Goal: Transaction & Acquisition: Purchase product/service

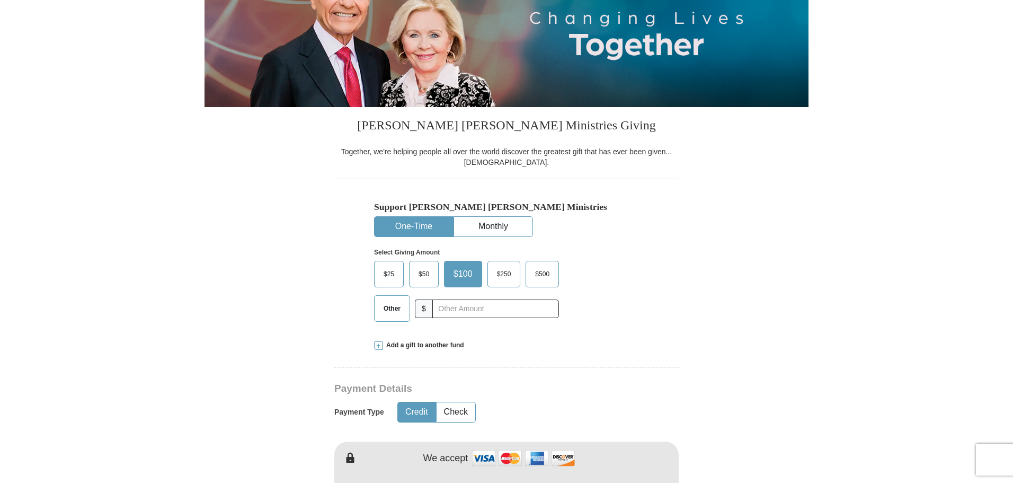
scroll to position [159, 0]
click at [390, 309] on span "Other" at bounding box center [392, 308] width 28 height 16
click at [0, 0] on input "Other" at bounding box center [0, 0] width 0 height 0
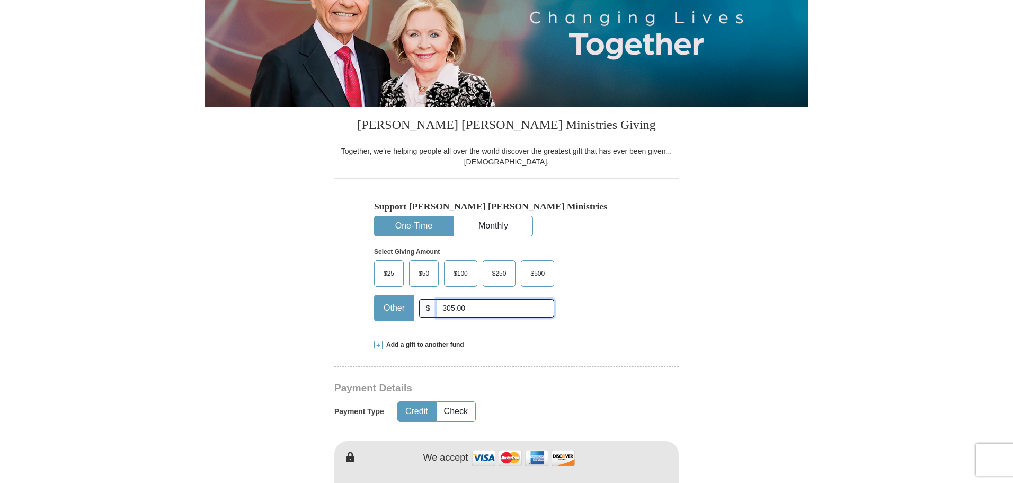
type input "305.00"
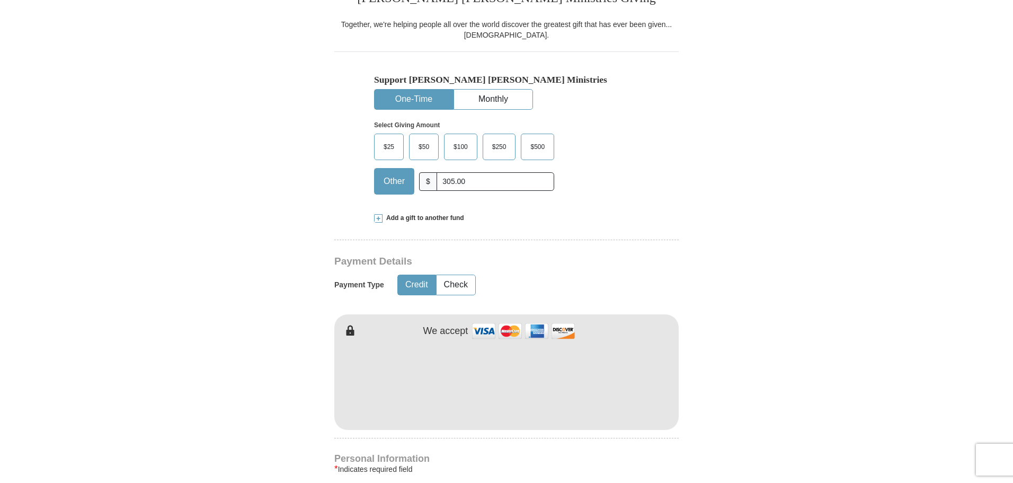
scroll to position [371, 0]
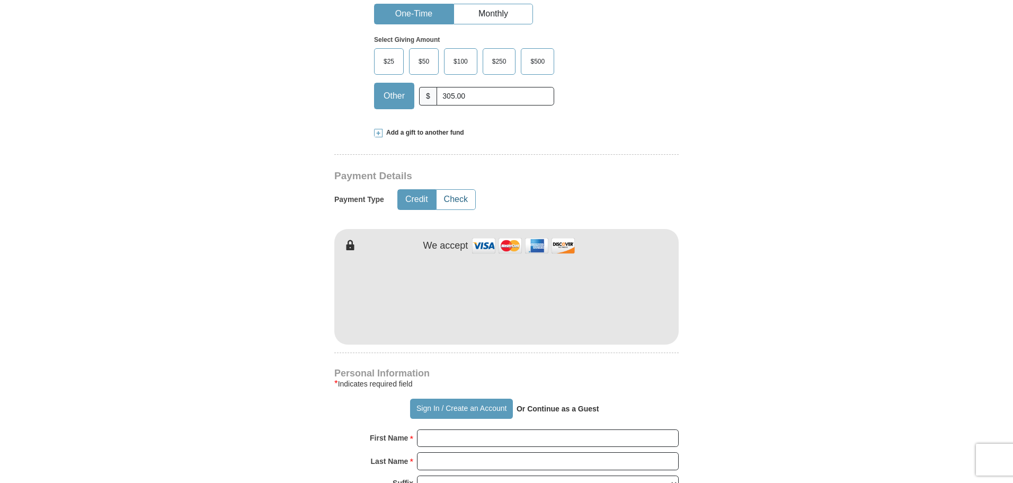
click at [465, 199] on button "Check" at bounding box center [456, 200] width 39 height 20
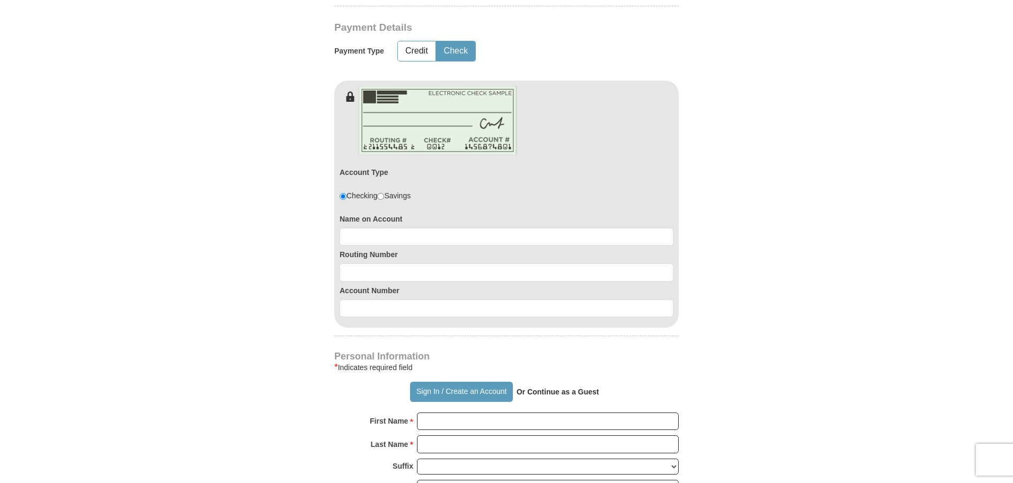
scroll to position [530, 0]
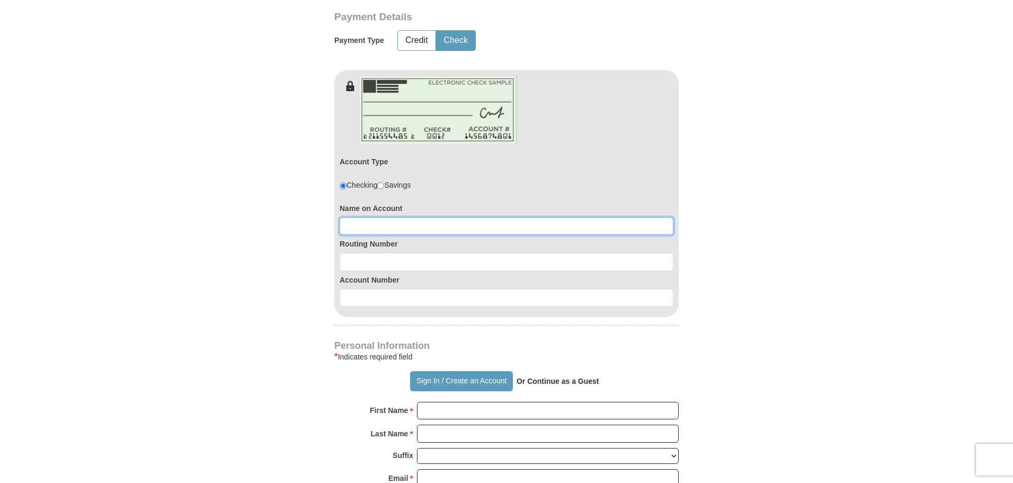
click at [420, 223] on input at bounding box center [507, 226] width 334 height 18
type input "Gary or Andrea Muth"
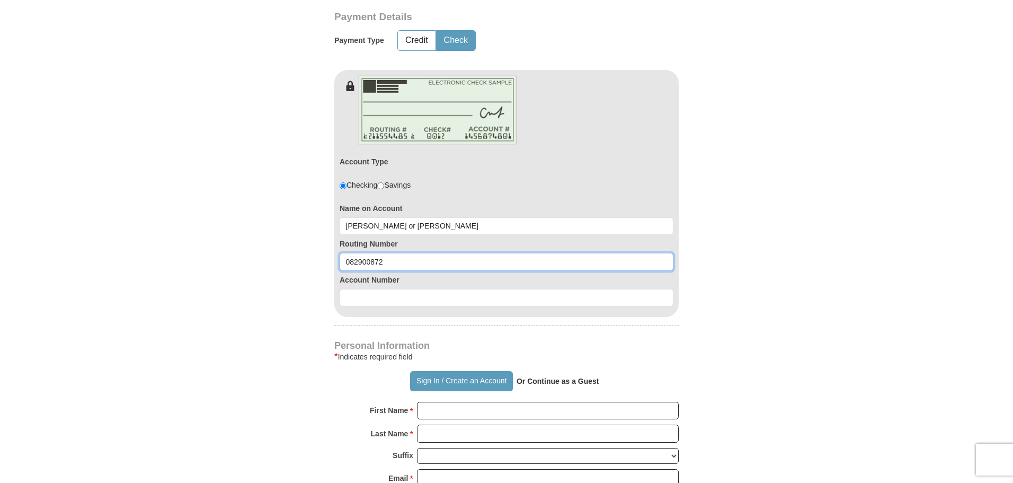
type input "082900872"
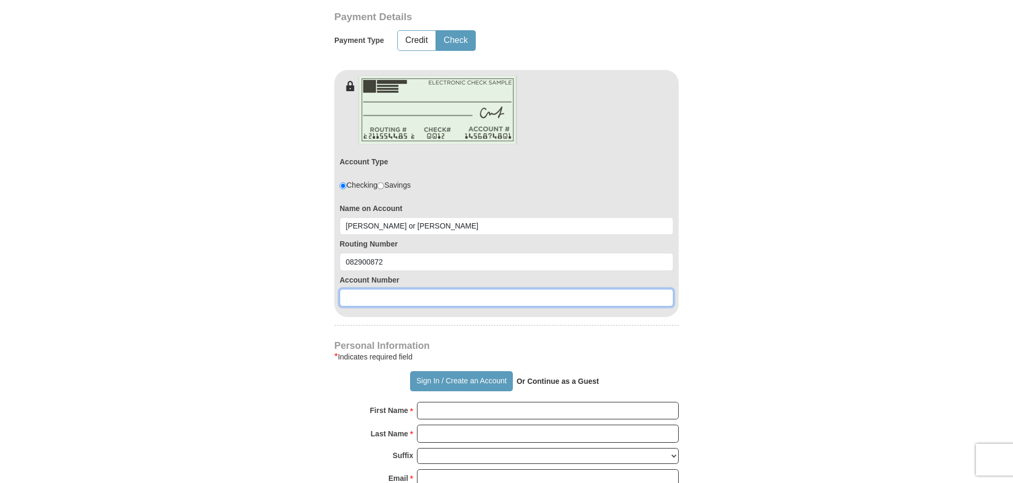
click at [387, 294] on input at bounding box center [507, 298] width 334 height 18
type input "80579823"
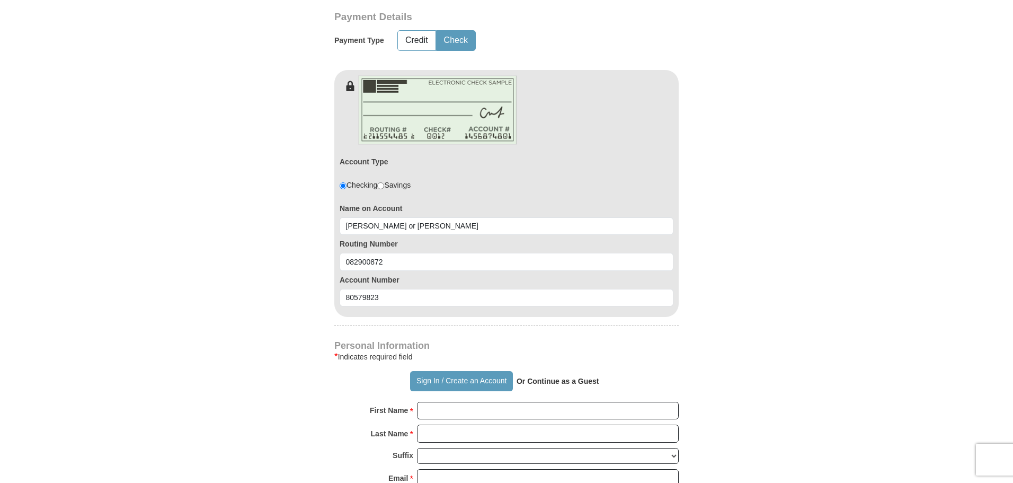
click at [252, 234] on form "Already have an account? Sign in for faster giving. Don't have an account? Crea…" at bounding box center [506, 228] width 604 height 1431
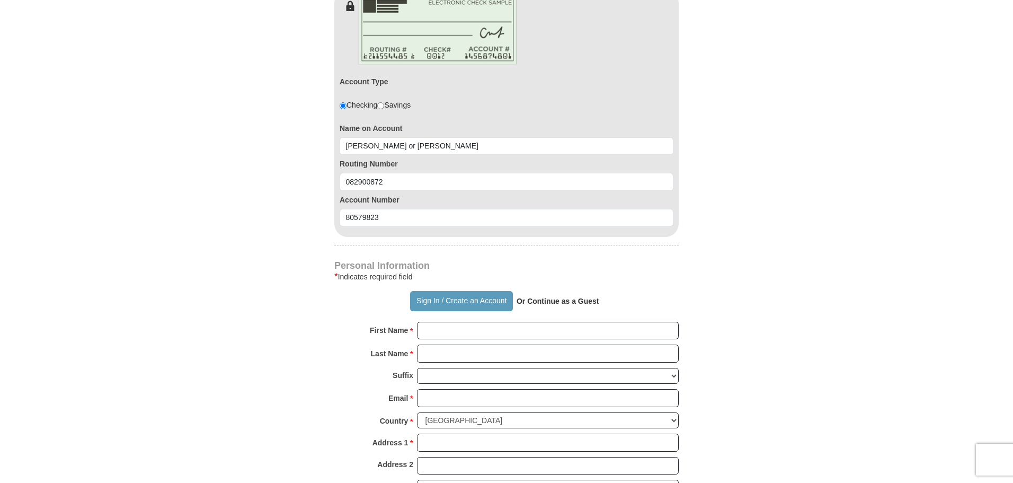
scroll to position [795, 0]
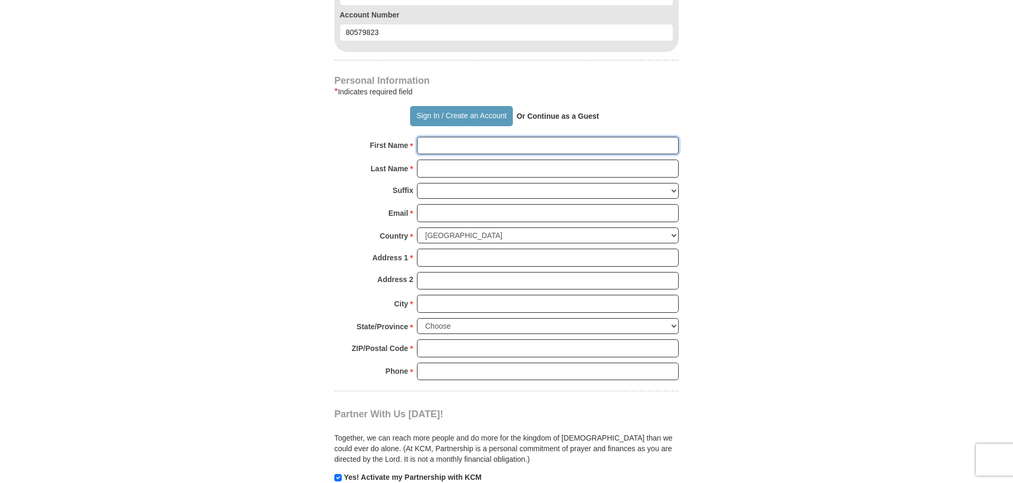
click at [450, 144] on input "First Name *" at bounding box center [548, 146] width 262 height 18
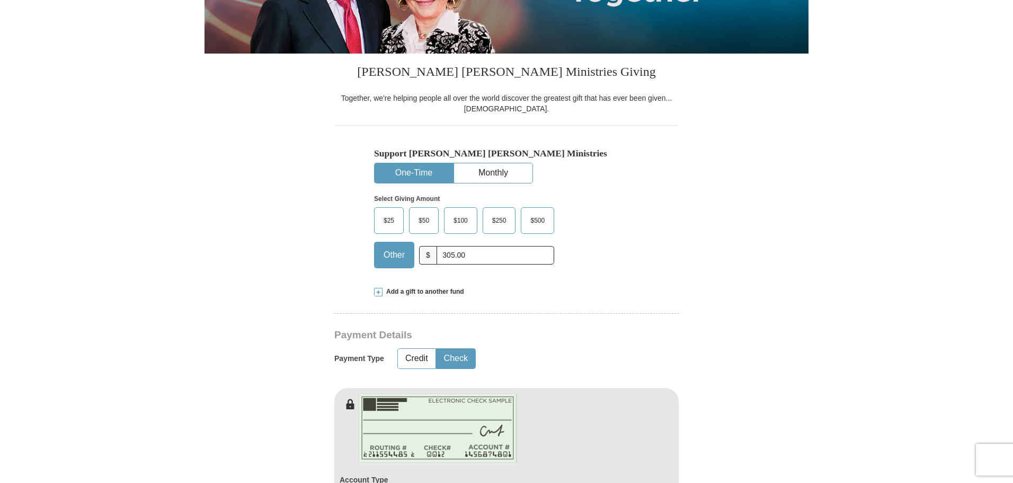
scroll to position [0, 0]
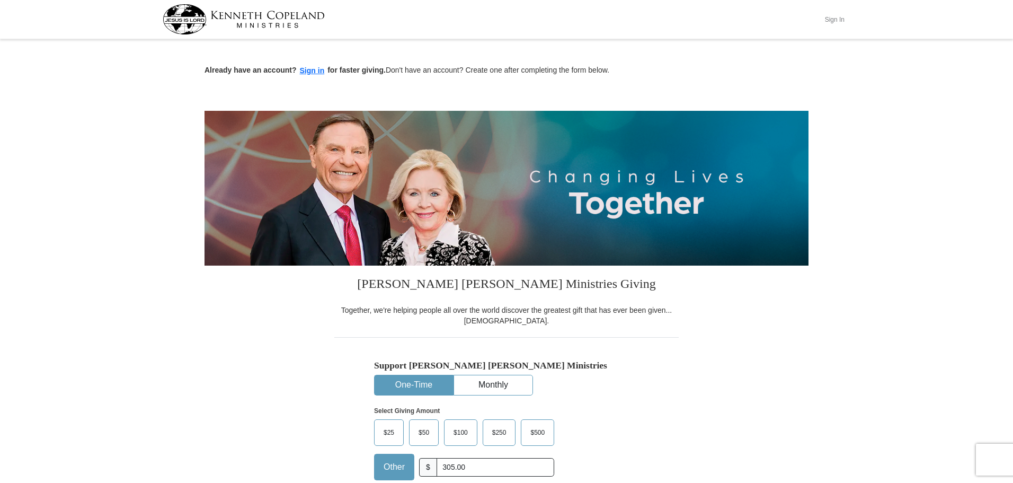
click at [837, 17] on button "Sign In" at bounding box center [835, 19] width 32 height 16
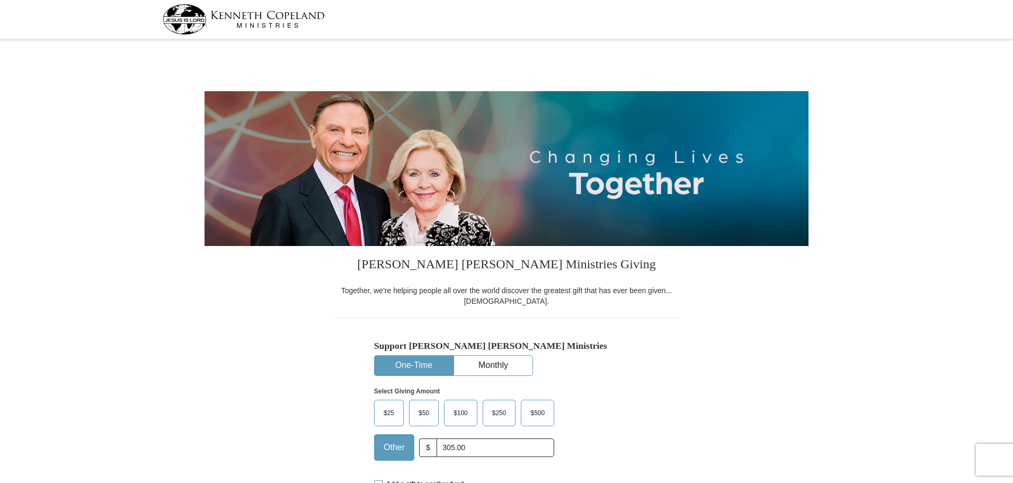
select select "AR"
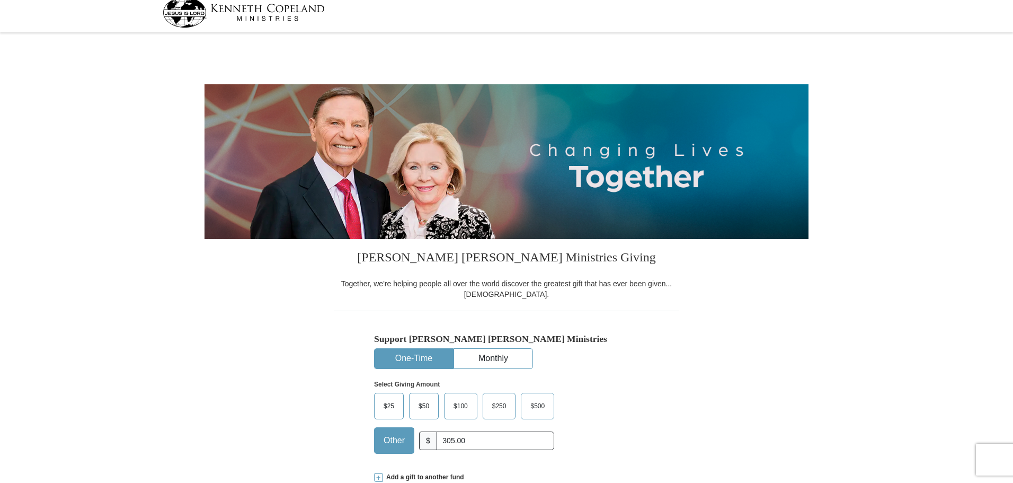
scroll to position [212, 0]
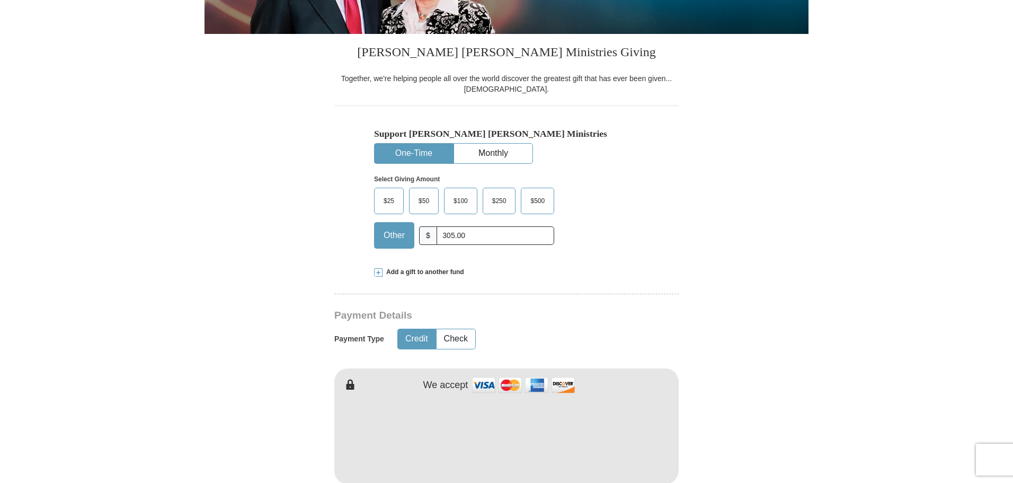
click at [735, 235] on form "[PERSON_NAME] [PERSON_NAME] Ministries Giving Together, we're helping people al…" at bounding box center [506, 405] width 604 height 1150
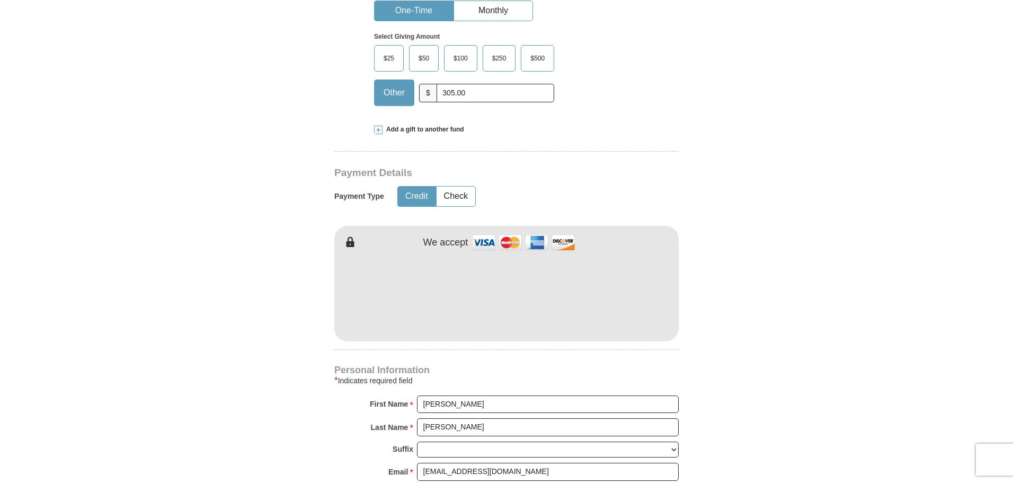
scroll to position [371, 0]
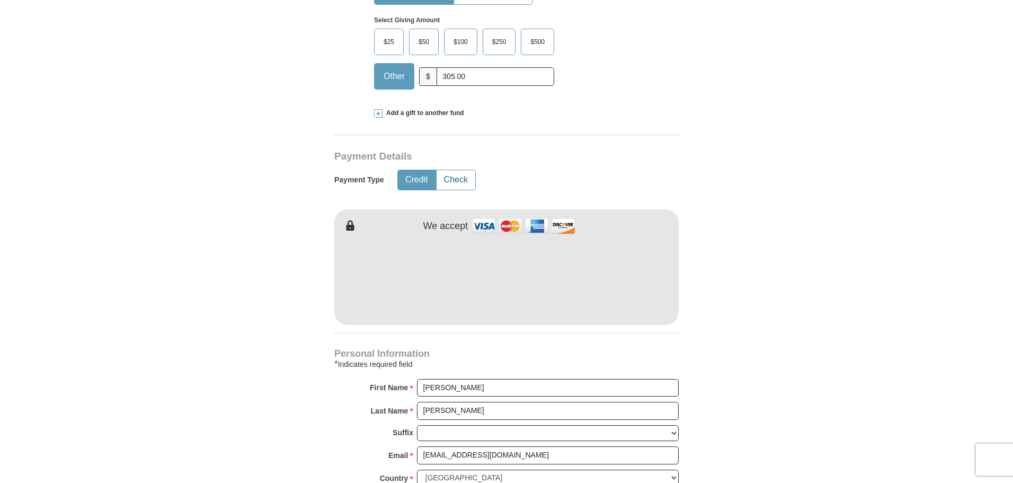
click at [438, 172] on button "Check" at bounding box center [456, 180] width 39 height 20
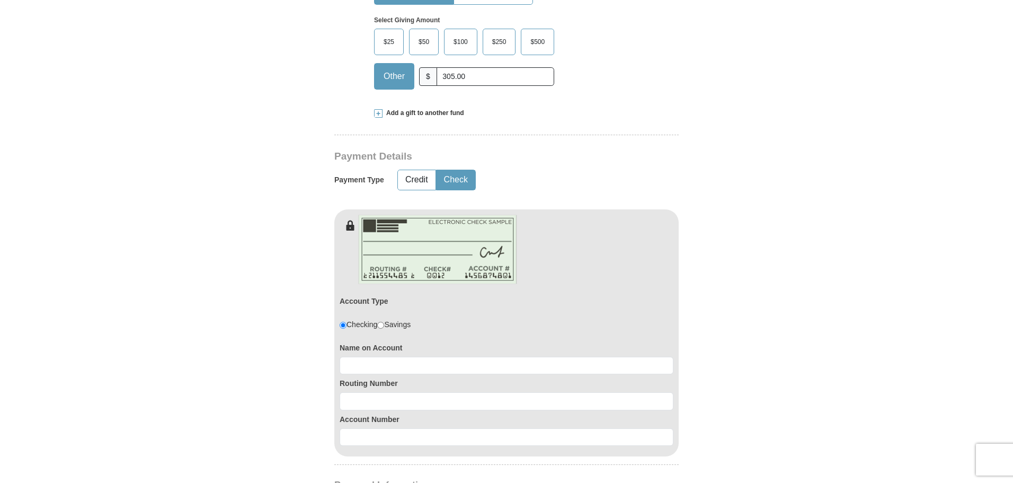
click at [450, 173] on button "Check" at bounding box center [456, 180] width 39 height 20
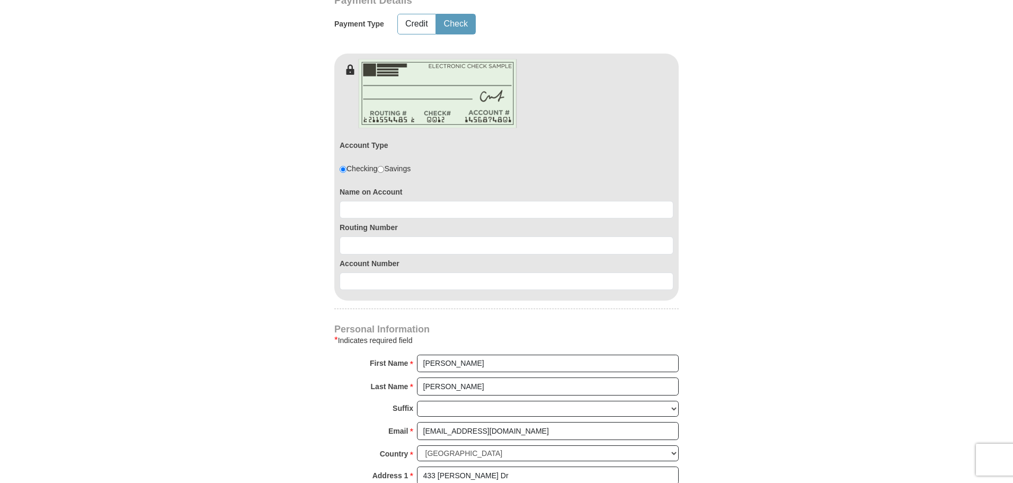
scroll to position [530, 0]
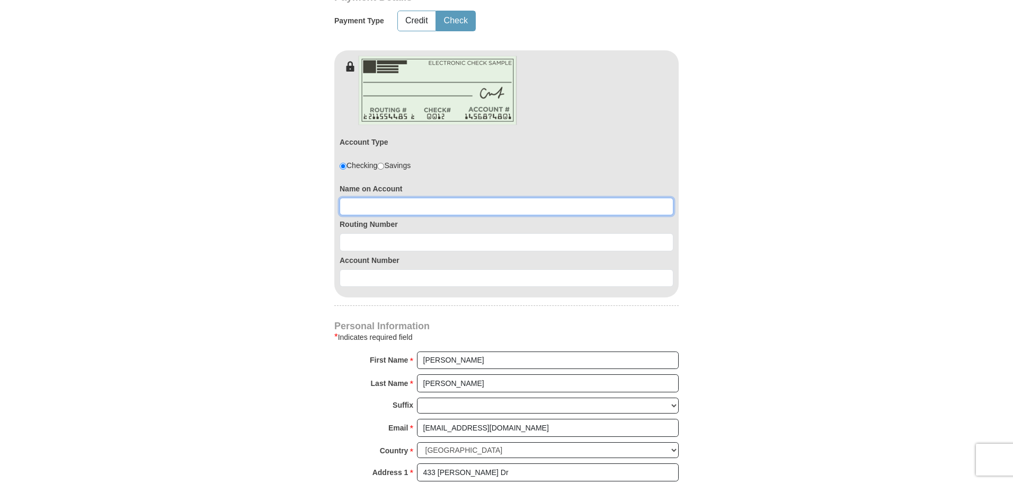
click at [450, 209] on input at bounding box center [507, 207] width 334 height 18
type input "Gary or Andrea Muth"
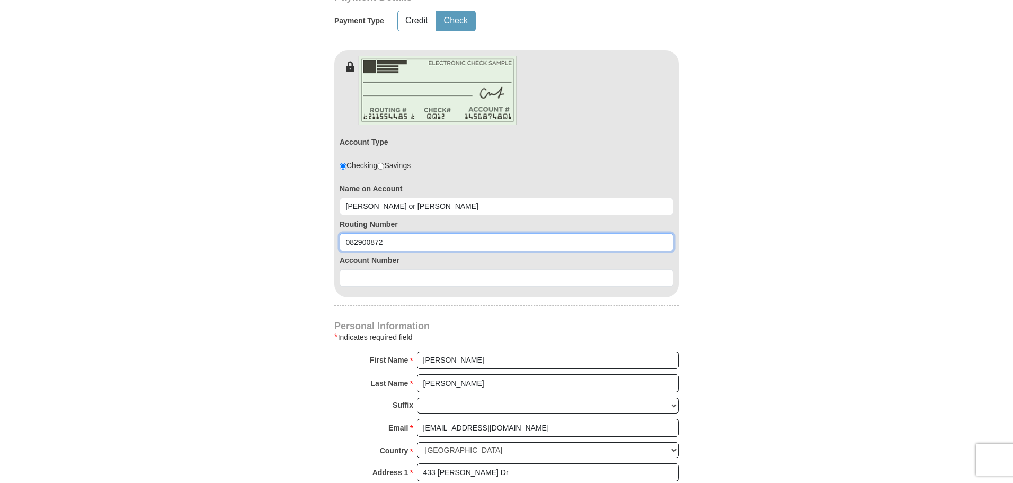
type input "082900872"
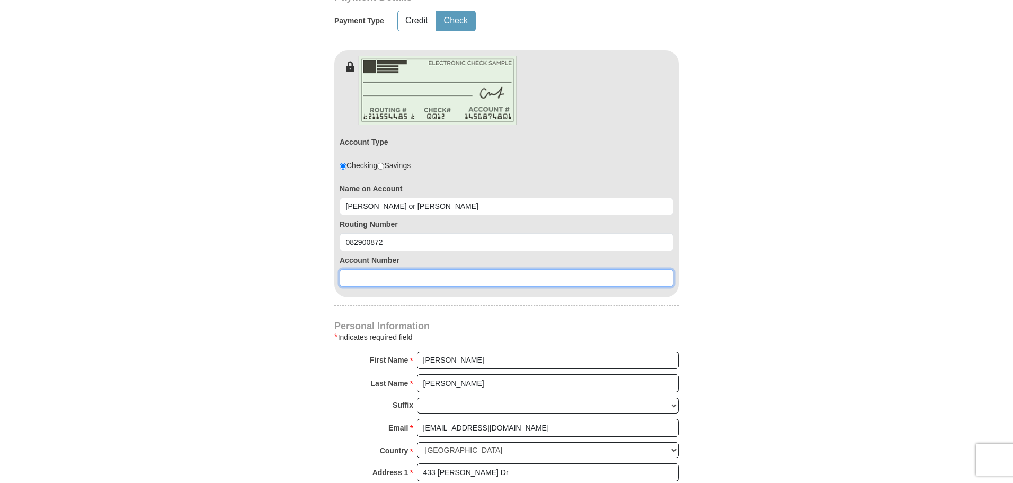
click at [390, 280] on input at bounding box center [507, 278] width 334 height 18
type input "80579823"
click at [230, 216] on form "Kenneth Copeland Ministries Giving Together, we're helping people all over the …" at bounding box center [506, 154] width 604 height 1282
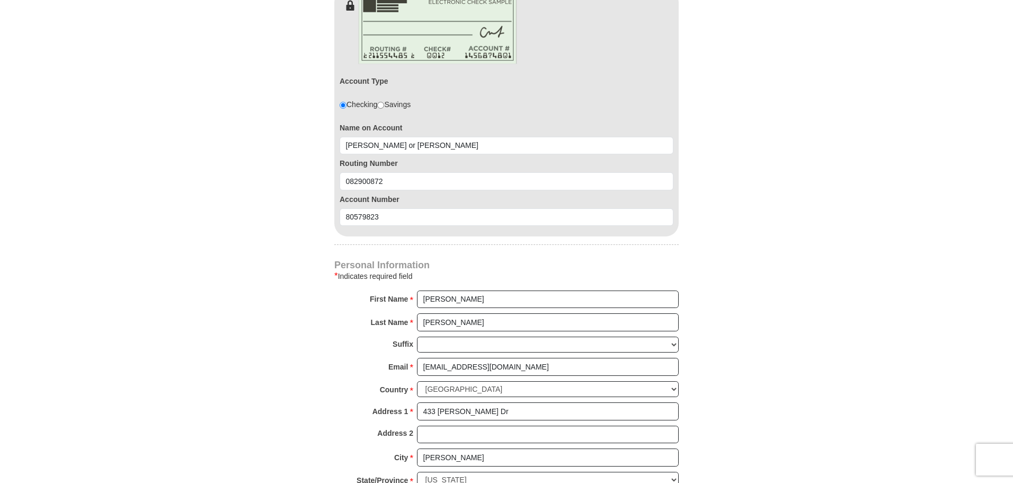
scroll to position [848, 0]
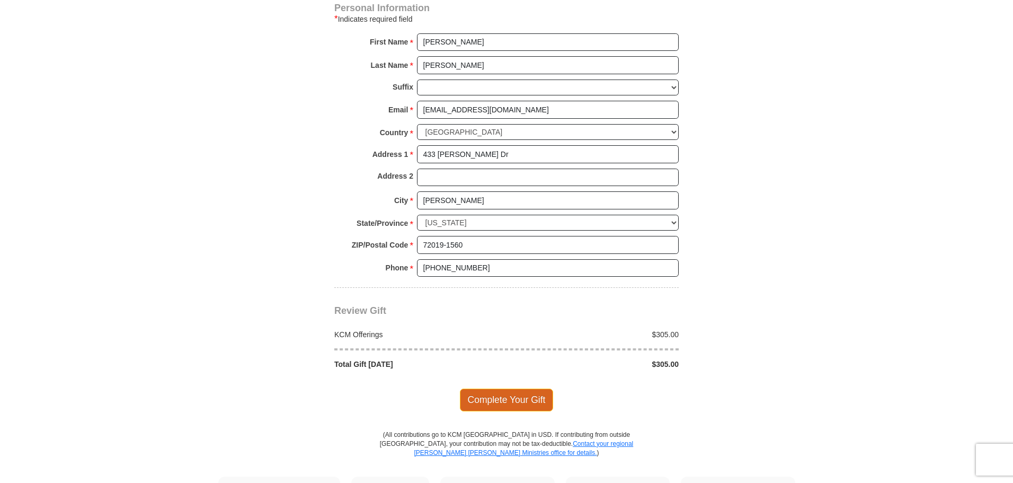
click at [509, 403] on span "Complete Your Gift" at bounding box center [507, 399] width 94 height 22
